Goal: Navigation & Orientation: Find specific page/section

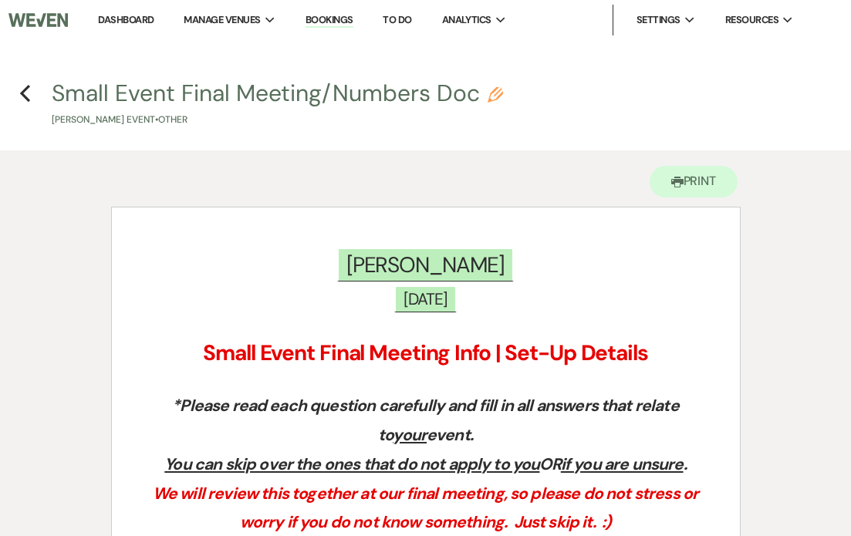
click at [62, 14] on img at bounding box center [37, 20] width 59 height 32
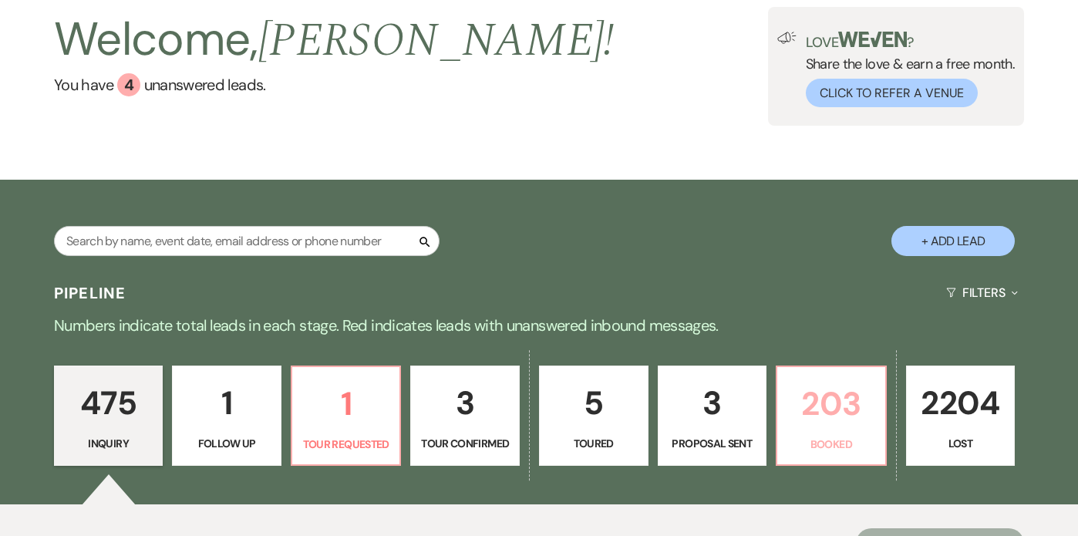
click at [824, 410] on p "203" at bounding box center [831, 404] width 89 height 52
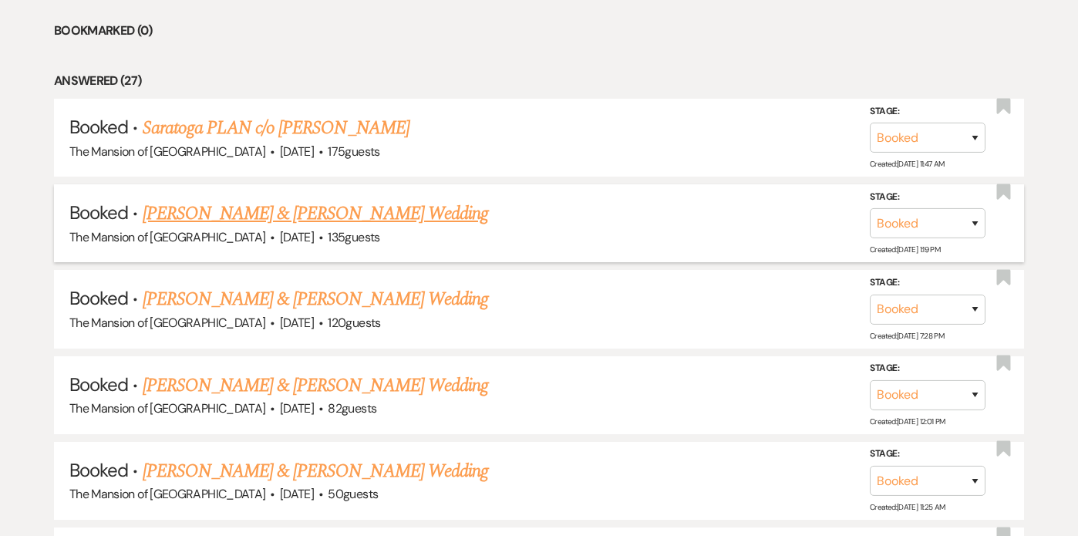
scroll to position [939, 0]
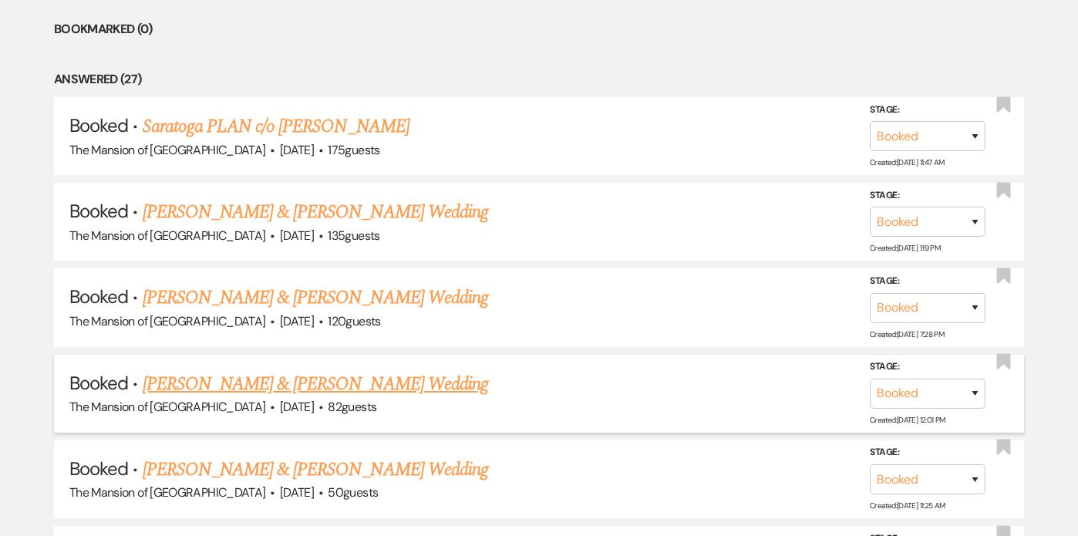
click at [304, 378] on link "[PERSON_NAME] & [PERSON_NAME] Wedding" at bounding box center [315, 384] width 345 height 28
